Goal: Task Accomplishment & Management: Complete application form

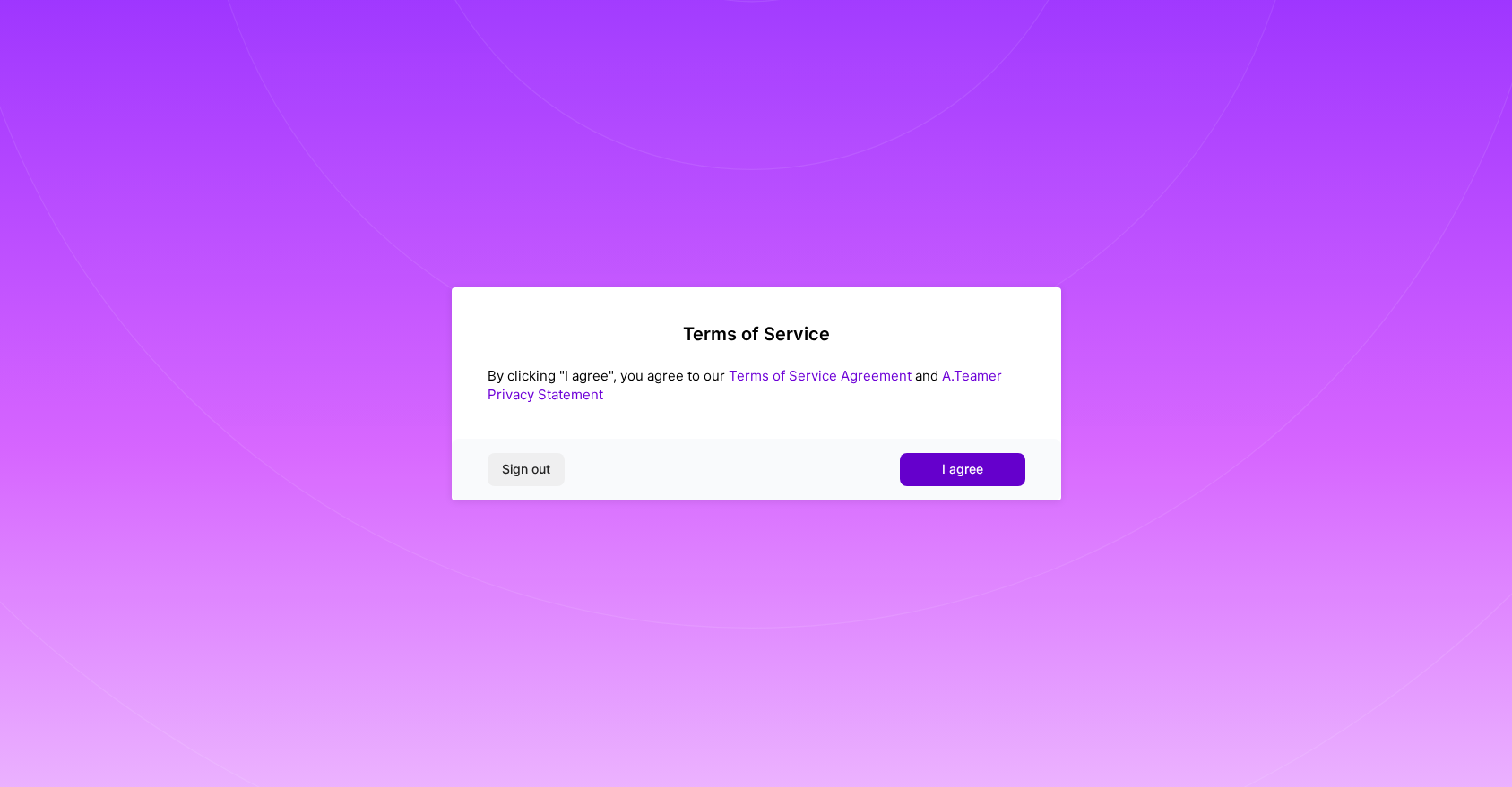
click at [943, 479] on button "I agree" at bounding box center [962, 469] width 126 height 32
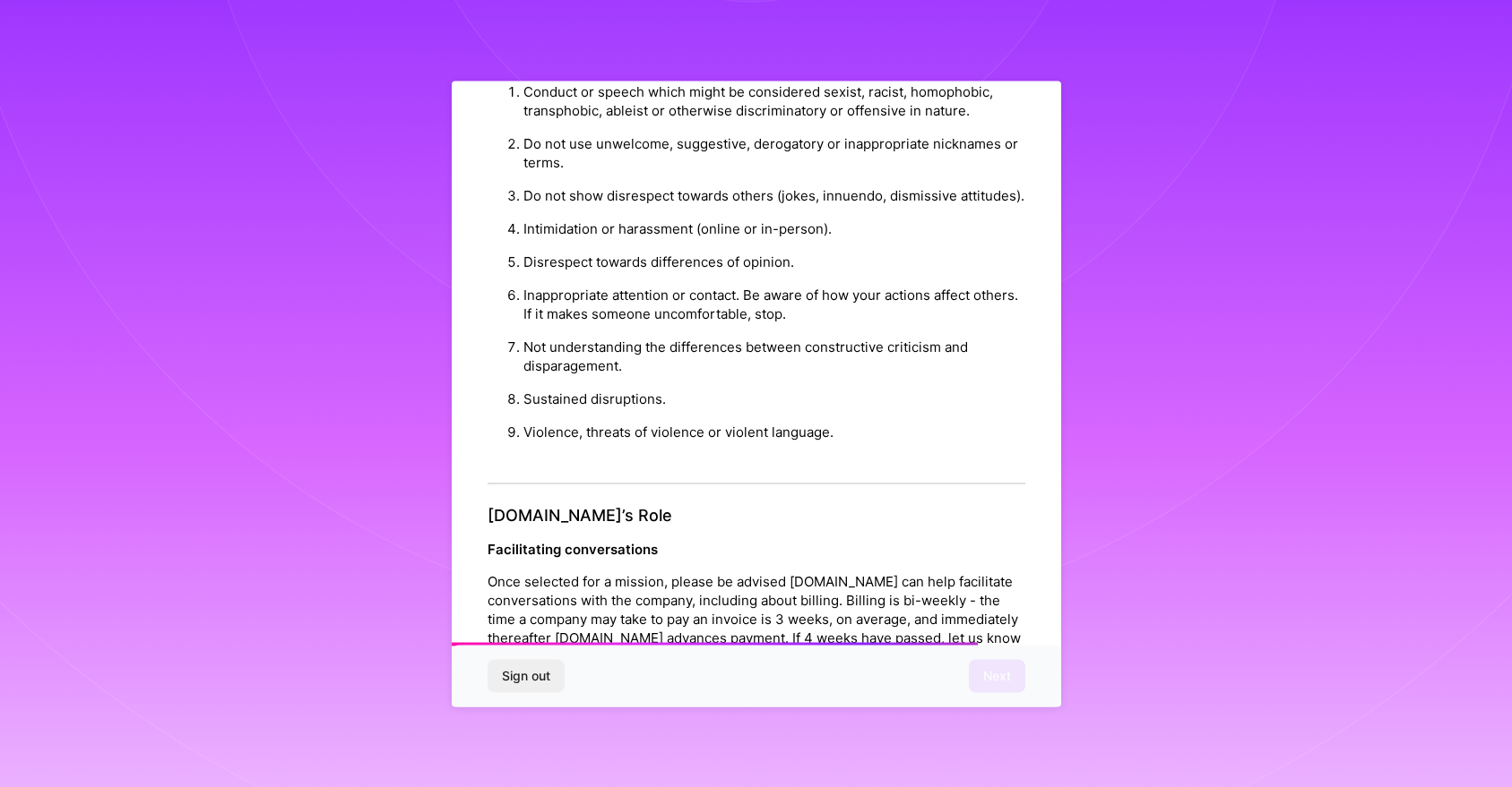
scroll to position [1837, 0]
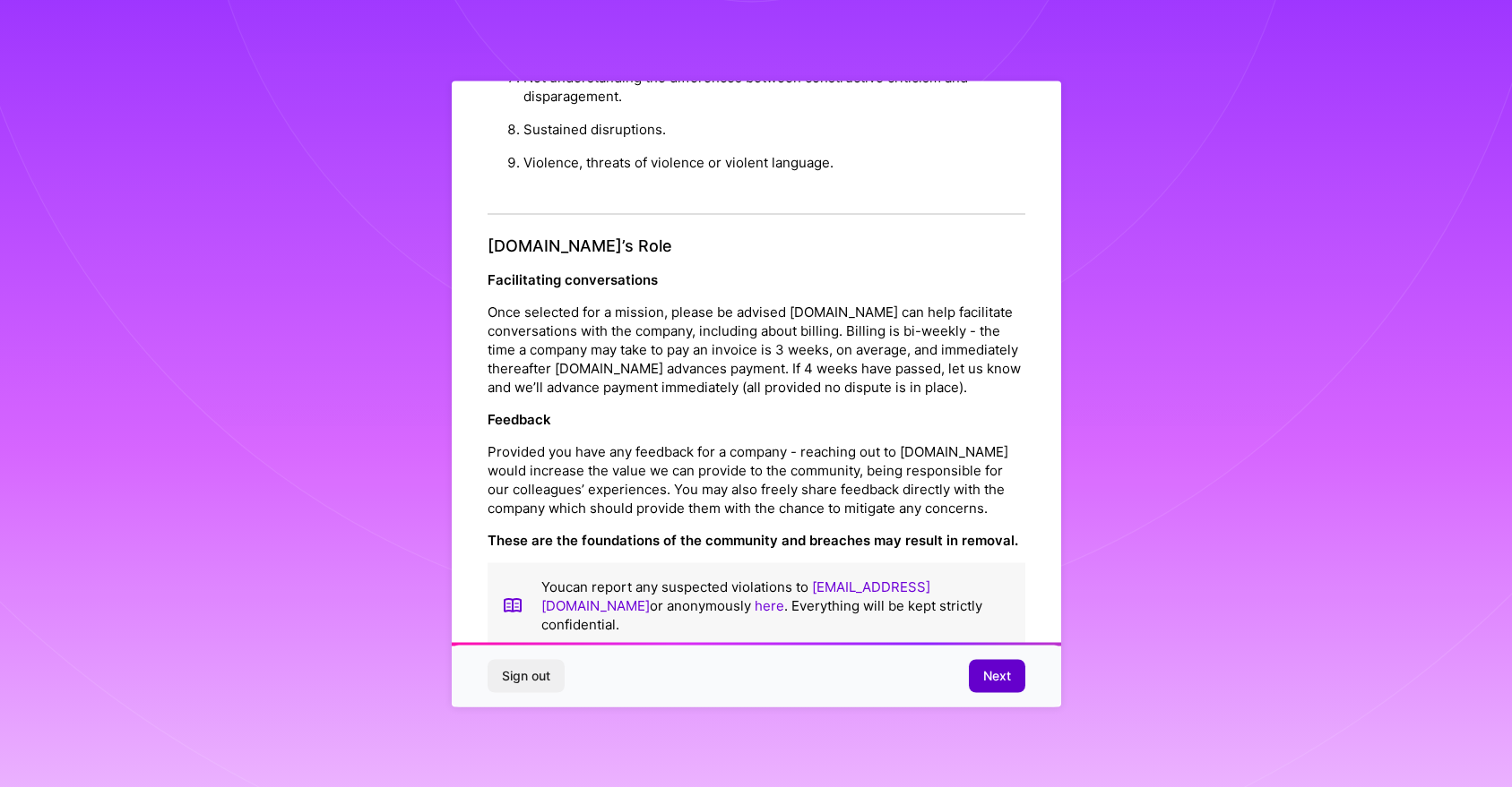
click at [1010, 678] on span "Next" at bounding box center [997, 676] width 28 height 18
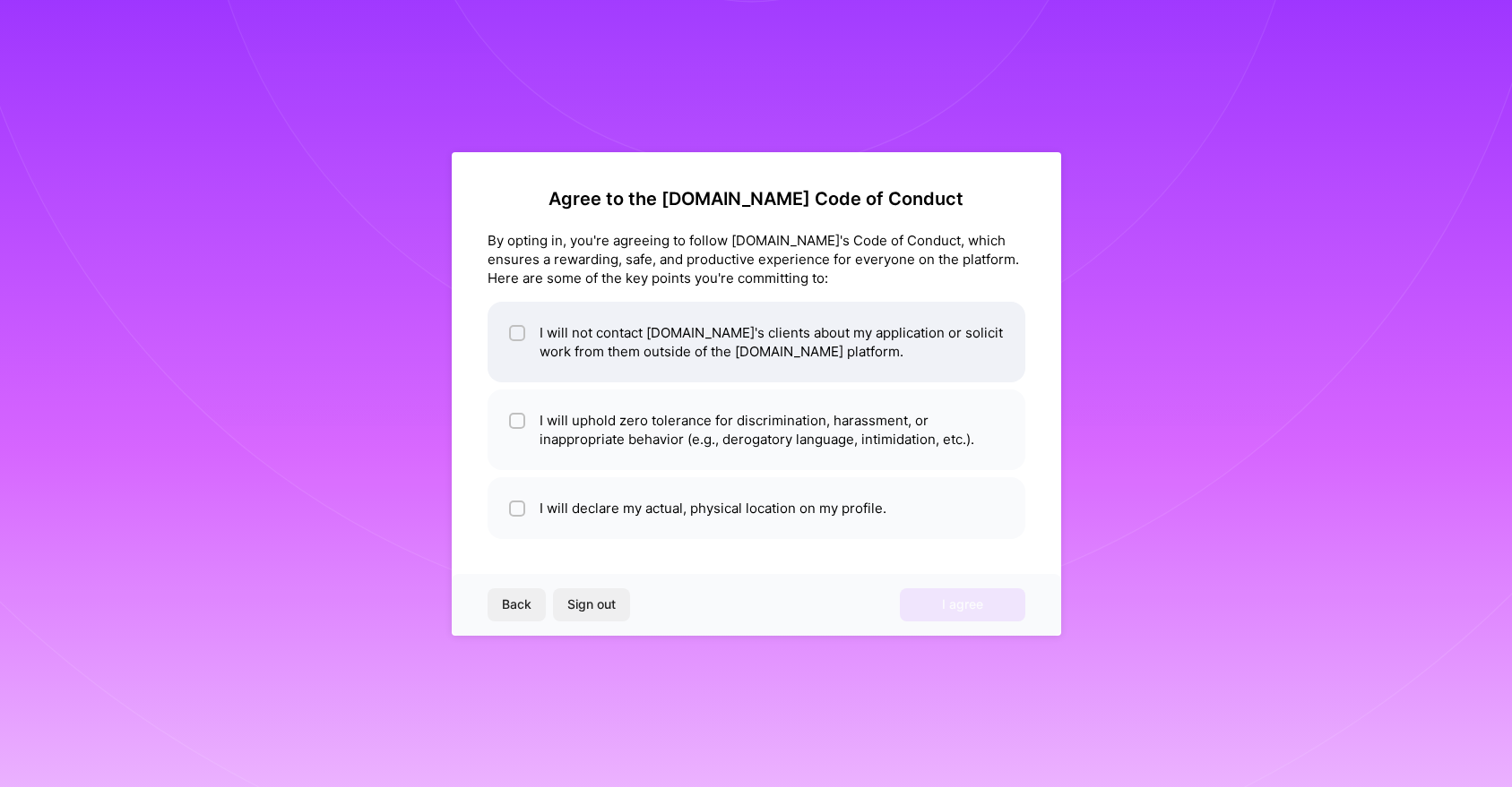
click at [762, 355] on li "I will not contact [DOMAIN_NAME]'s clients about my application or solicit work…" at bounding box center [756, 342] width 538 height 81
checkbox input "true"
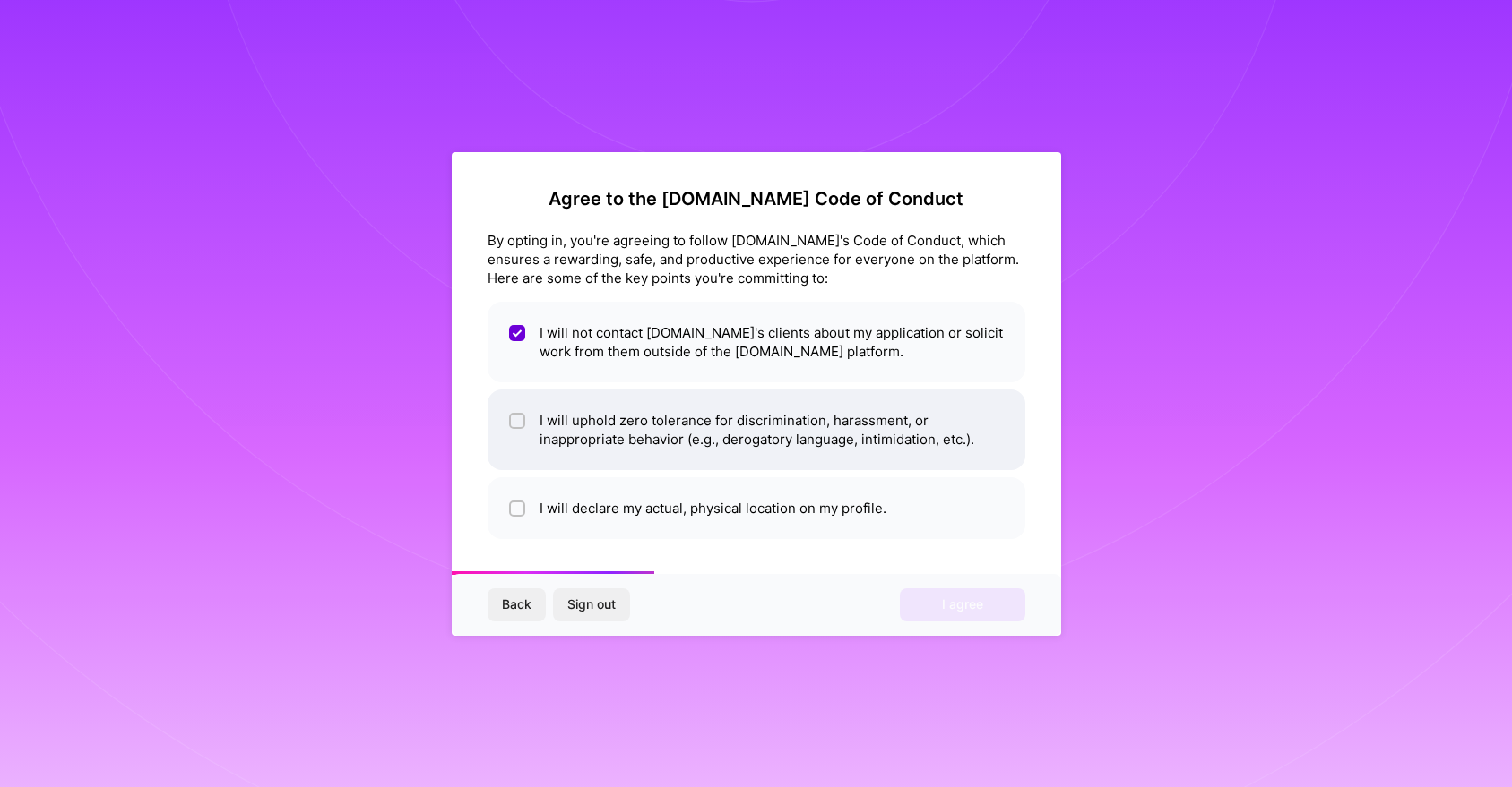
click at [776, 434] on li "I will uphold zero tolerance for discrimination, harassment, or inappropriate b…" at bounding box center [756, 430] width 538 height 81
checkbox input "true"
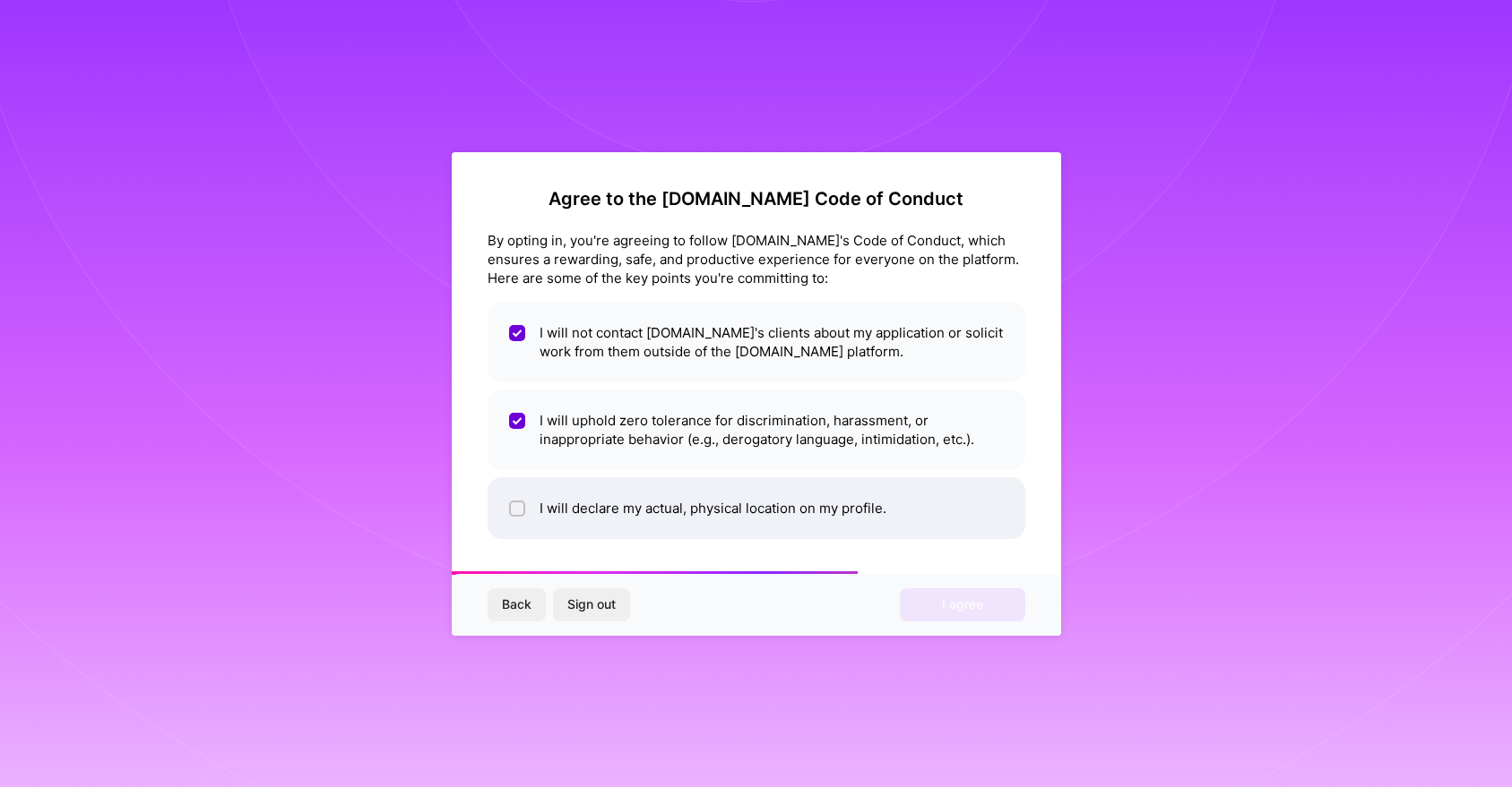
click at [780, 499] on li "I will declare my actual, physical location on my profile." at bounding box center [756, 509] width 538 height 62
checkbox input "true"
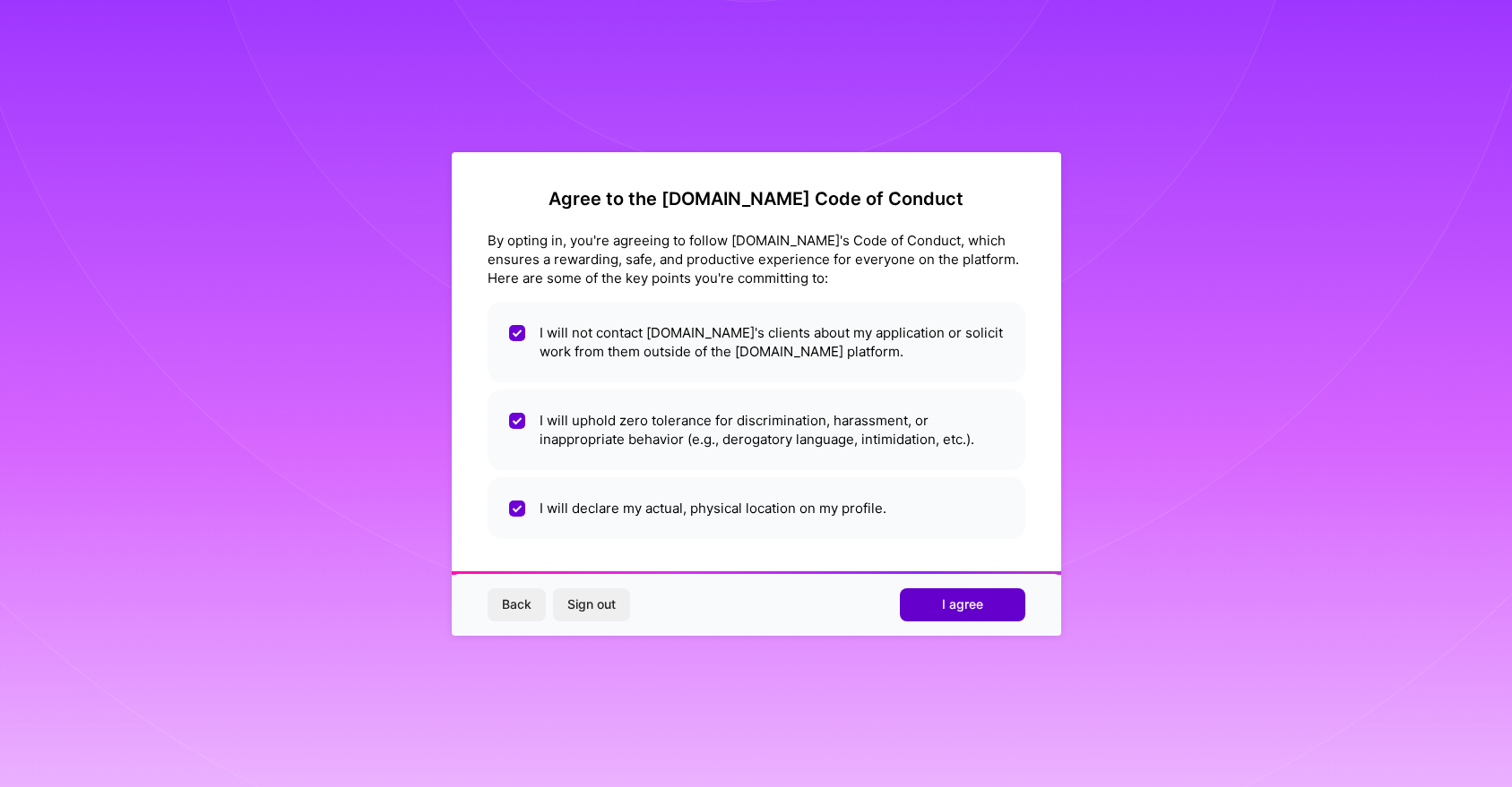
click at [945, 595] on span "I agree" at bounding box center [962, 604] width 41 height 18
